Goal: Find specific page/section: Find specific page/section

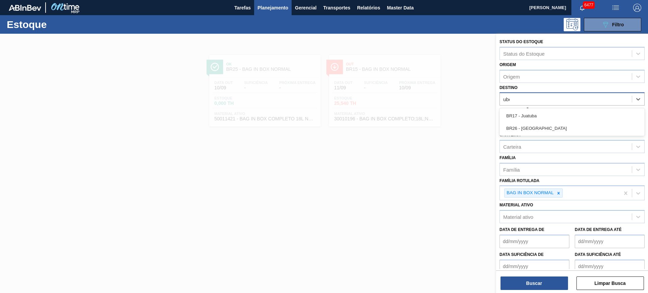
type input "uber"
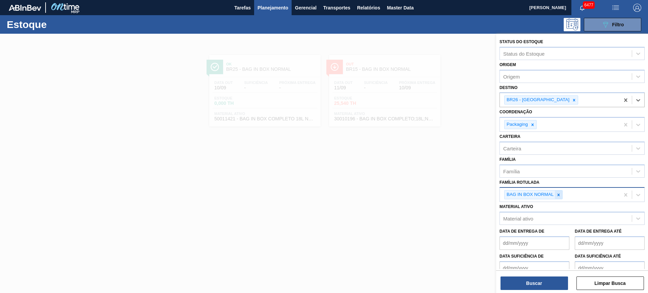
click at [560, 196] on icon at bounding box center [559, 195] width 5 height 5
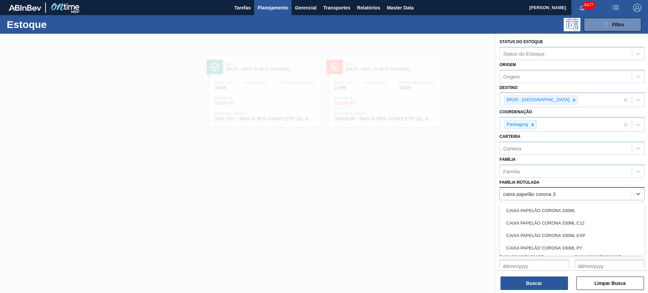
type Rotulada "caixa papelão corona 33"
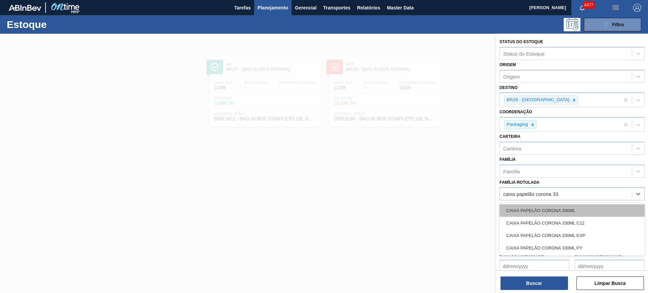
click at [577, 213] on div "CAIXA PAPELÃO CORONA 330ML" at bounding box center [572, 211] width 145 height 12
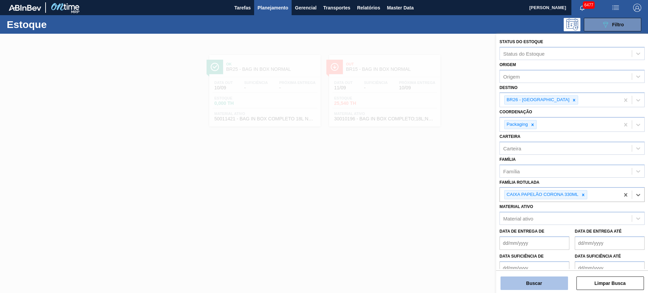
click at [549, 283] on button "Buscar" at bounding box center [535, 284] width 68 height 14
